Goal: Task Accomplishment & Management: Manage account settings

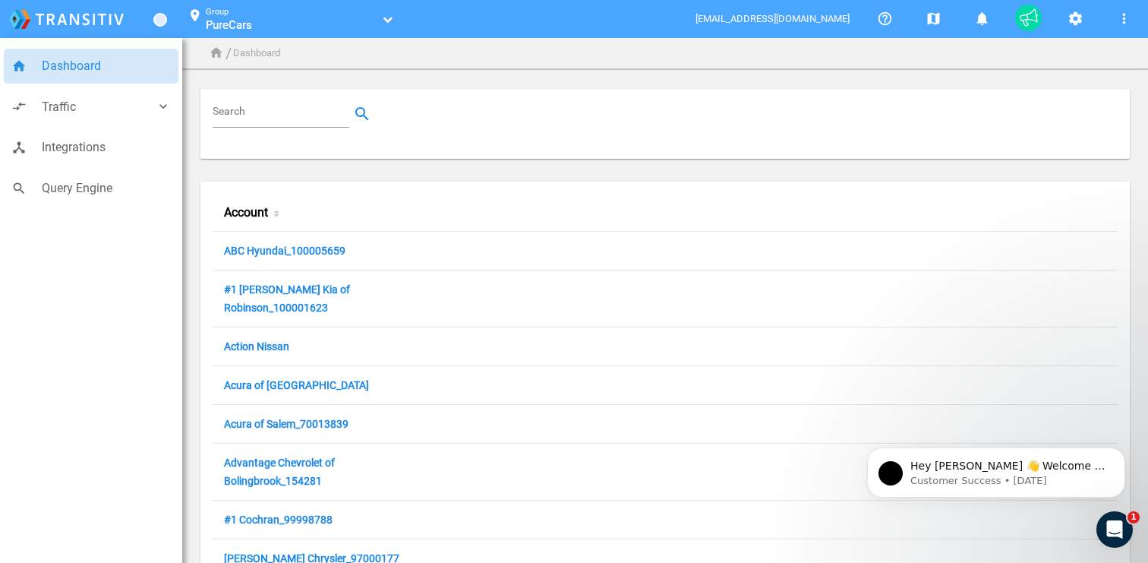
click at [250, 115] on input "Search" at bounding box center [284, 114] width 143 height 18
paste input "100000201"
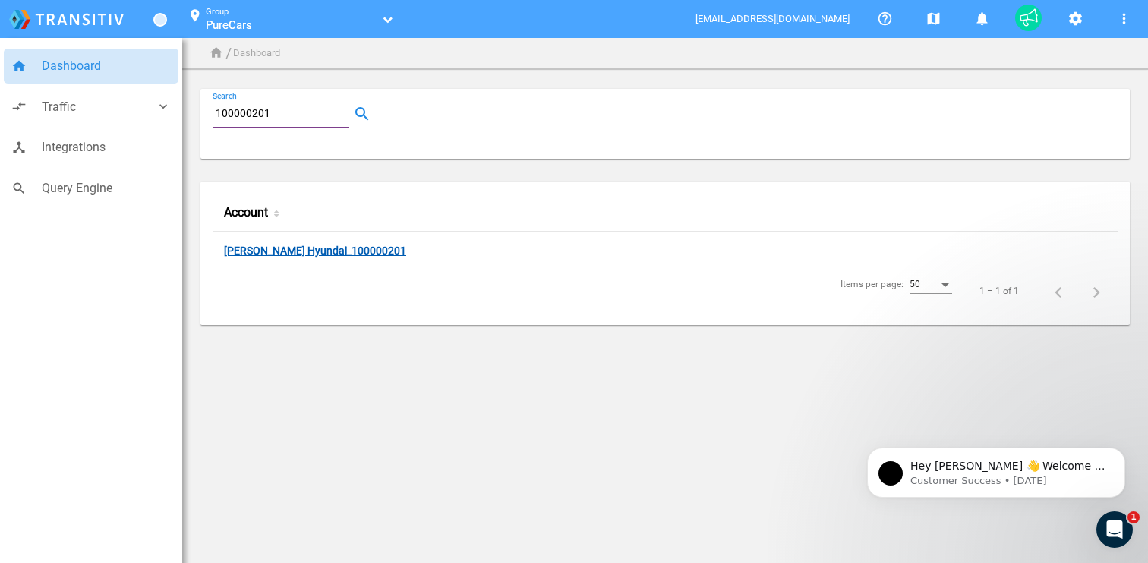
type input "100000201"
click at [316, 250] on link "Sterling McCall Hyundai_100000201" at bounding box center [315, 251] width 182 height 14
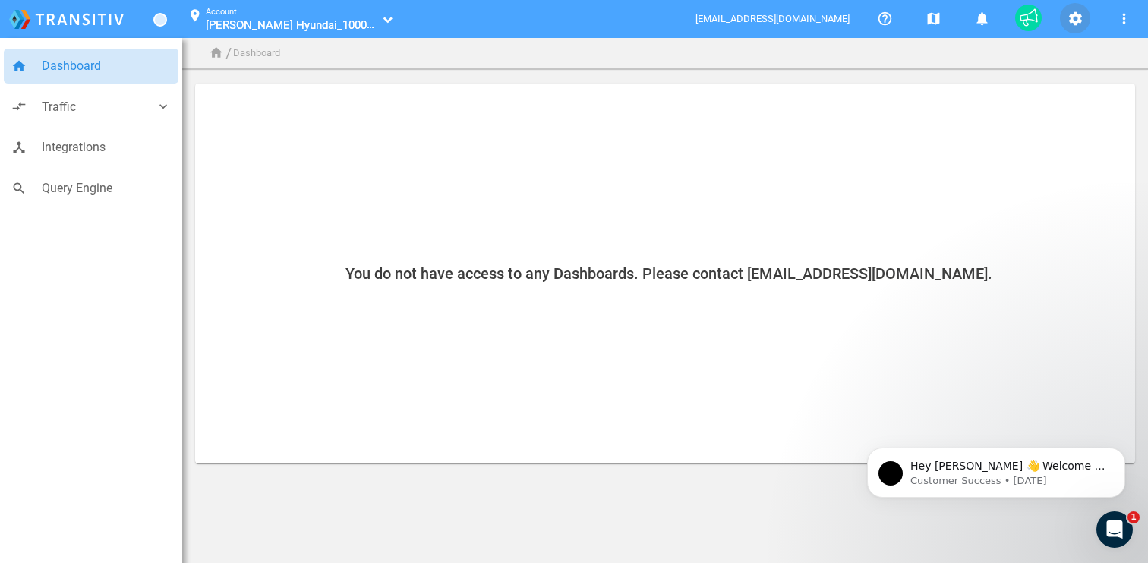
click at [1080, 17] on mat-icon "settings" at bounding box center [1075, 19] width 18 height 18
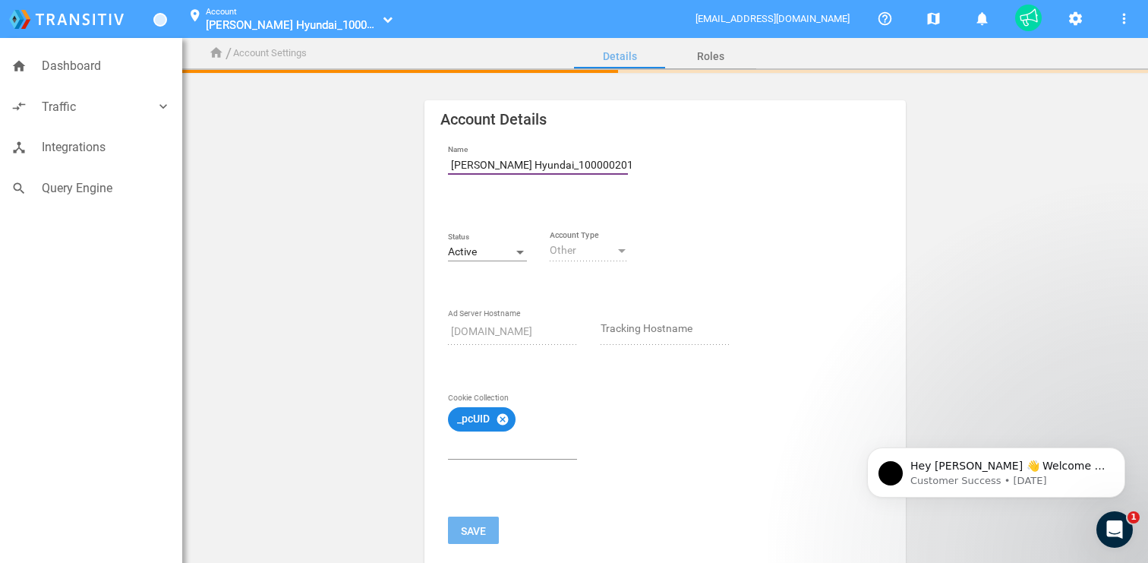
drag, startPoint x: 565, startPoint y: 165, endPoint x: 420, endPoint y: 164, distance: 145.0
click at [420, 164] on div "Account Details Name Sterling McCall Hyundai_100000201 Status Active Other Acco…" at bounding box center [664, 466] width 511 height 732
paste input "Group 1 Hyundai Southwest Houston"
type input "Group 1 Hyundai Southwest Houston_100000201"
click at [474, 527] on button "Save" at bounding box center [473, 529] width 51 height 27
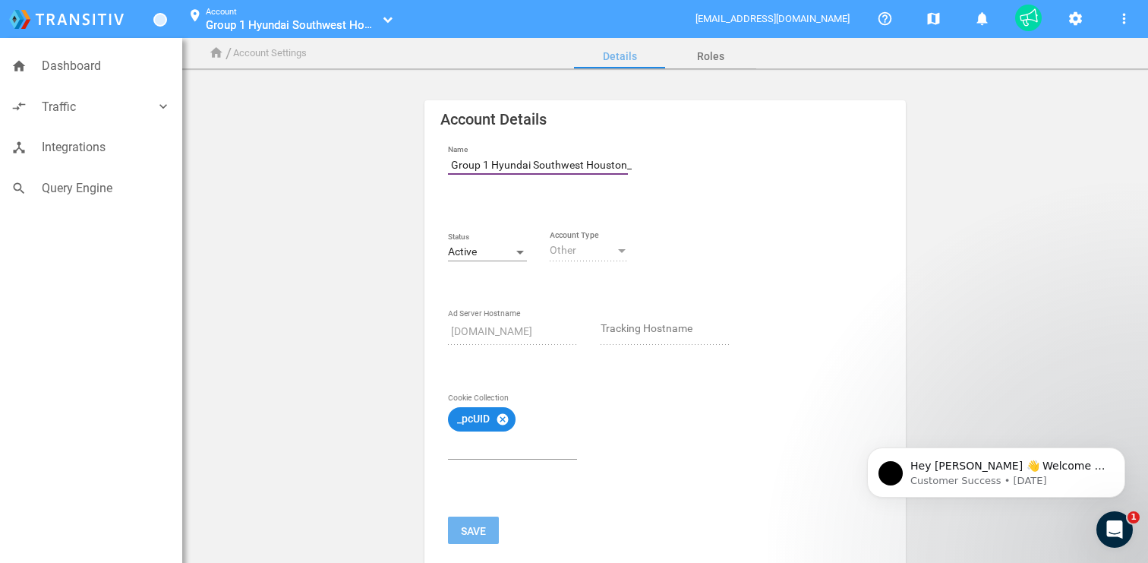
click at [454, 162] on input "Group 1 Hyundai Southwest Houston_100000201" at bounding box center [541, 165] width 186 height 18
click at [377, 163] on div "Account Details Name Group 1 Hyundai Southwest Houston_100000201 Status Active …" at bounding box center [665, 480] width 940 height 760
click at [490, 494] on div "_pcUID cancel Cookie Collection" at bounding box center [589, 459] width 304 height 115
click at [707, 61] on link "Roles" at bounding box center [710, 56] width 91 height 36
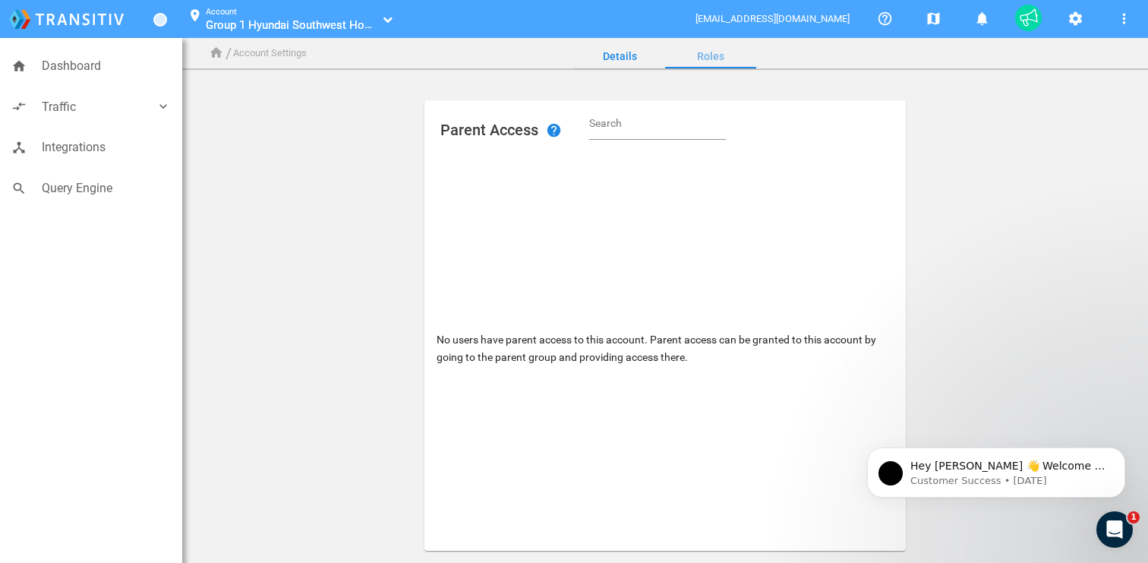
click at [642, 55] on link "Details" at bounding box center [619, 56] width 91 height 36
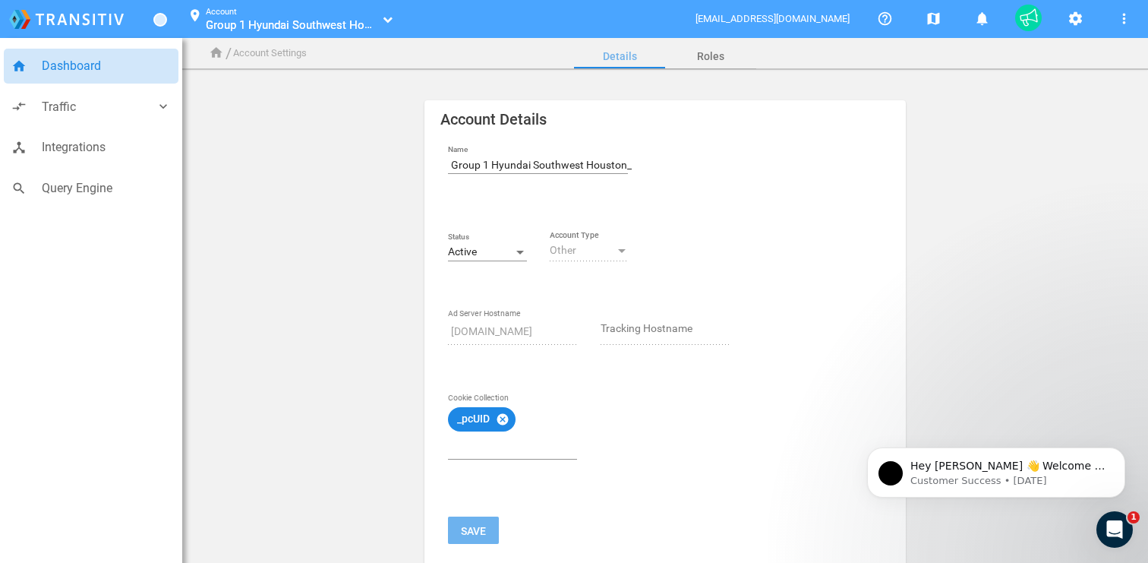
click at [83, 61] on span "Dashboard" at bounding box center [106, 66] width 129 height 20
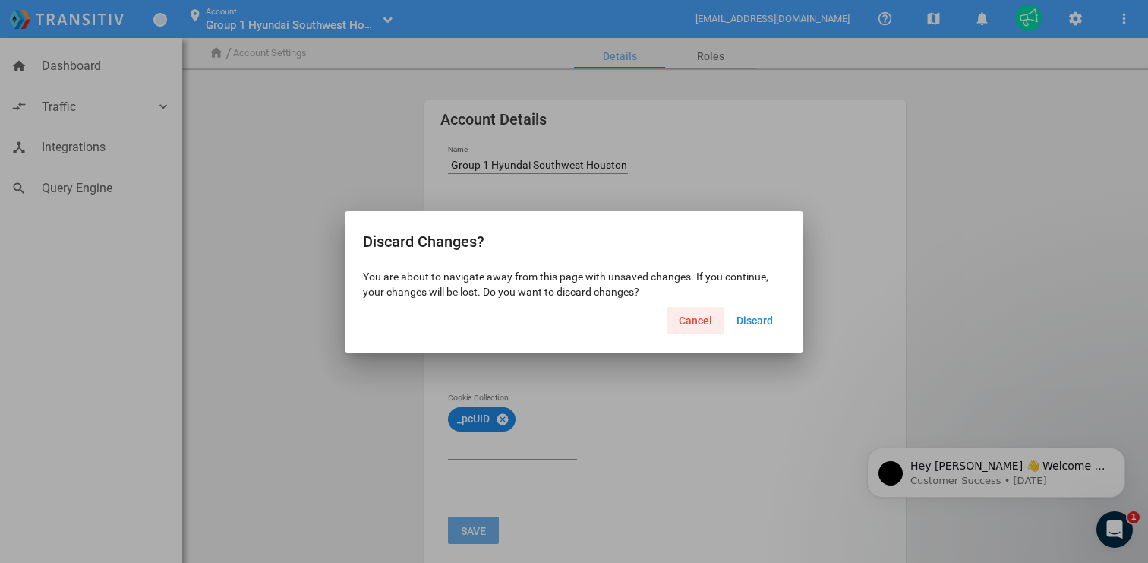
click at [704, 329] on button "Cancel" at bounding box center [696, 320] width 58 height 27
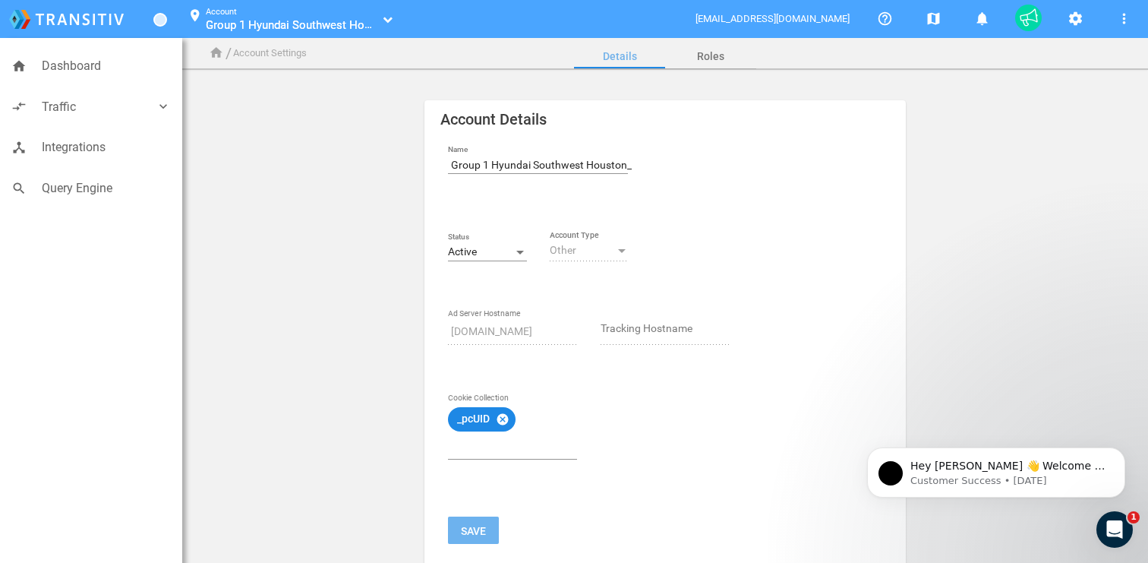
click at [585, 158] on input "Group 1 Hyundai Southwest Houston_100000201" at bounding box center [541, 165] width 186 height 18
click at [591, 164] on input "Group 1 Hyundai Southwest Houston_100000201" at bounding box center [541, 165] width 186 height 18
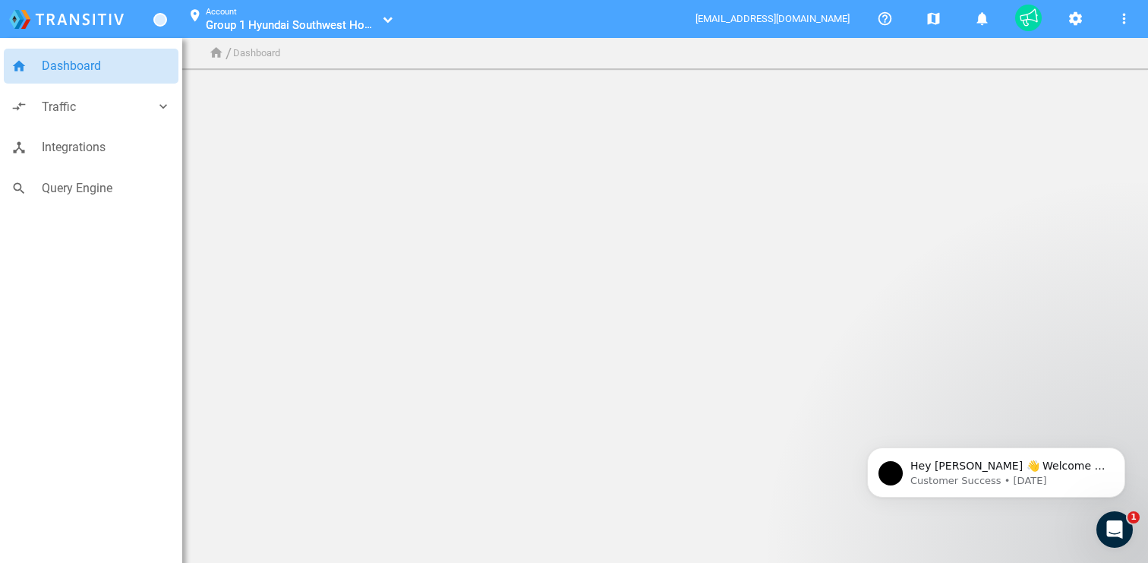
click at [378, 23] on ul "Group 1 Hyundai Southwest Houston_100000201 Group 1 Hyundai Southwest Houston_1…" at bounding box center [292, 24] width 173 height 14
